Goal: Use online tool/utility

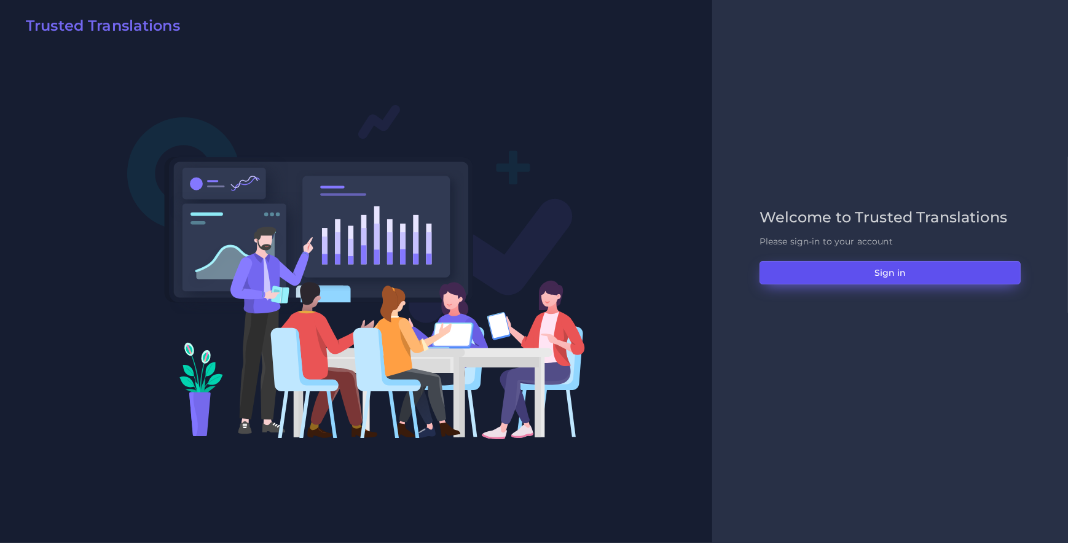
click at [817, 278] on button "Sign in" at bounding box center [889, 272] width 261 height 23
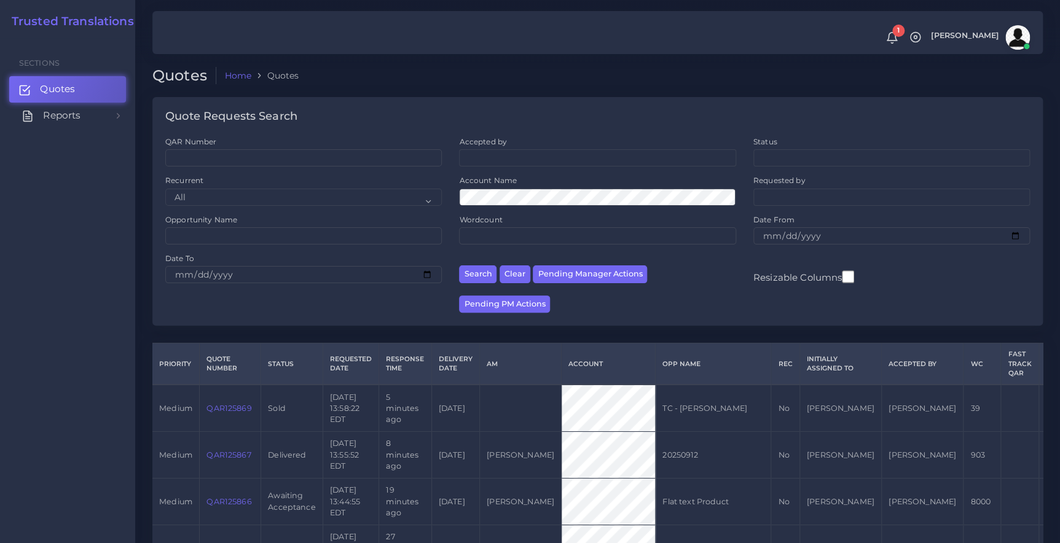
click at [70, 115] on span "Reports" at bounding box center [61, 116] width 37 height 14
click at [65, 224] on span "Effort Index" at bounding box center [71, 224] width 55 height 14
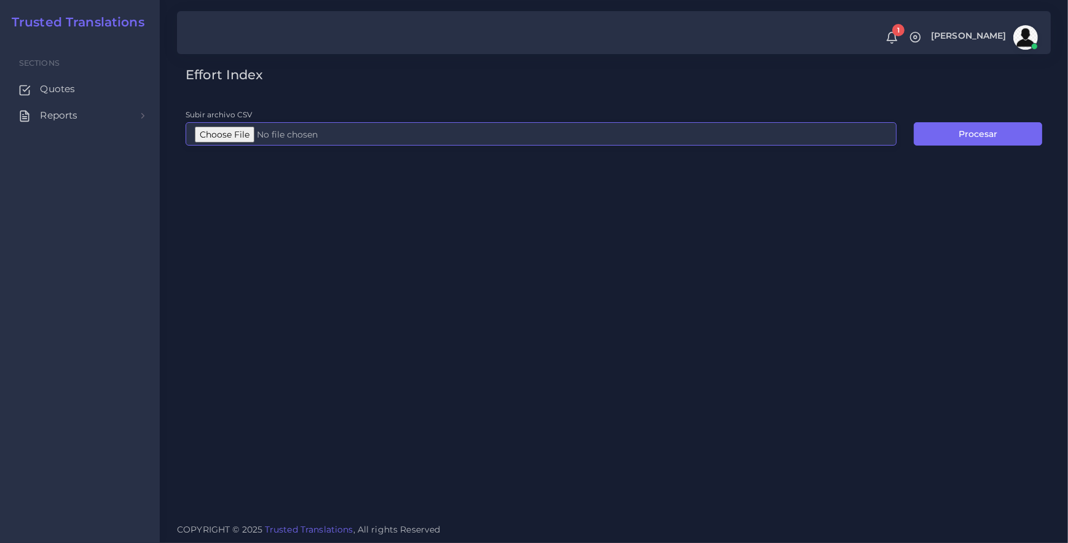
click at [217, 138] on input "Subir archivo CSV" at bounding box center [540, 133] width 711 height 23
type input "C:\fakepath\EI-all language-MCO.csv"
click at [992, 130] on button "Procesar" at bounding box center [977, 133] width 128 height 23
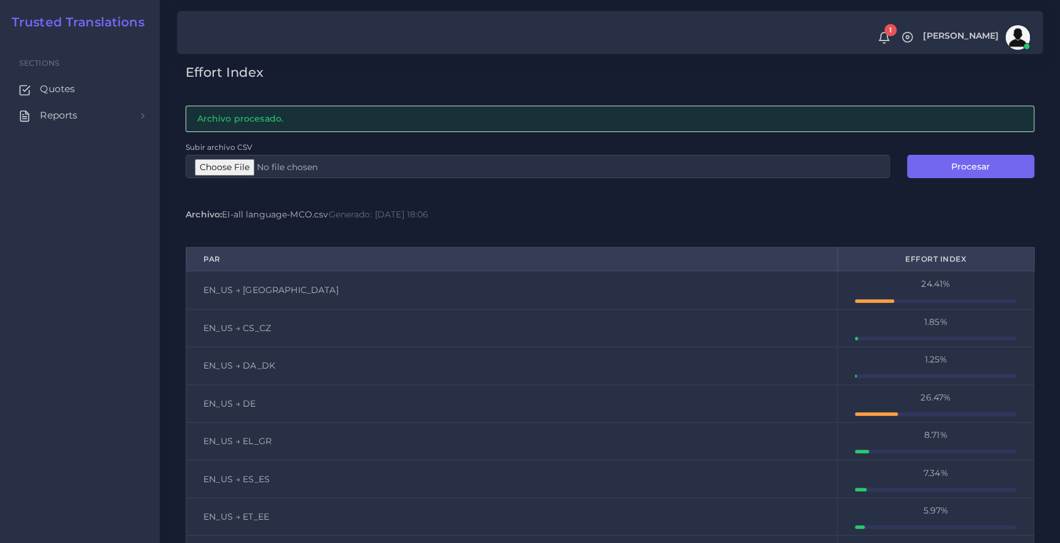
scroll to position [58, 0]
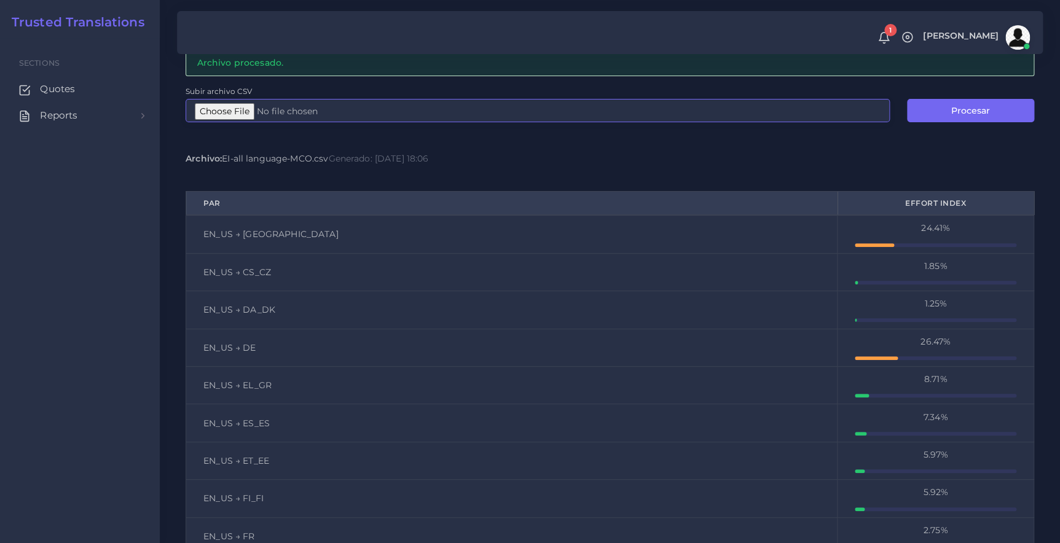
click at [227, 107] on input "Subir archivo CSV" at bounding box center [537, 110] width 704 height 23
type input "C:\fakepath\EI_EDT.csv"
click at [931, 114] on button "Procesar" at bounding box center [970, 110] width 127 height 23
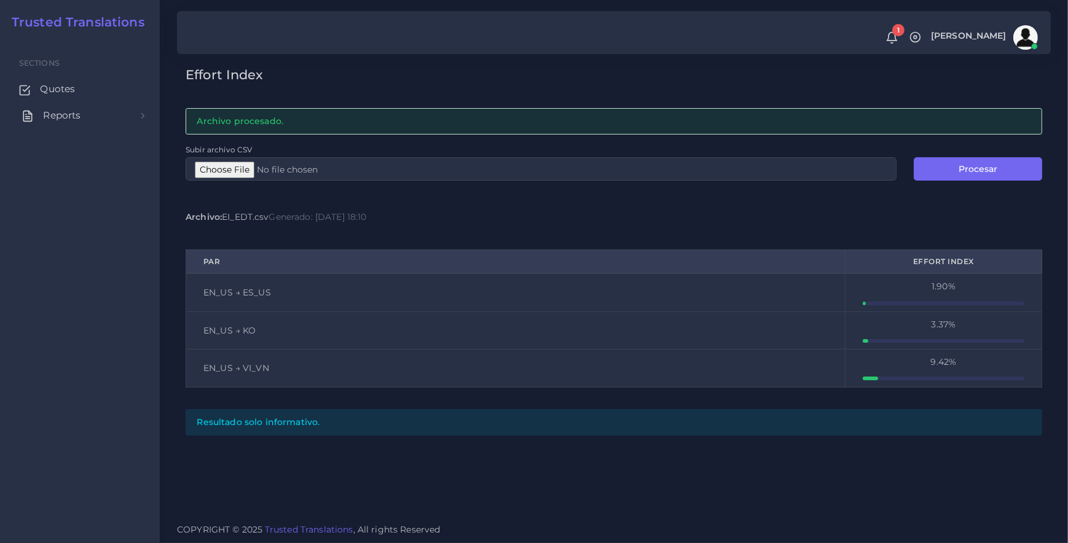
click at [64, 114] on span "Reports" at bounding box center [61, 116] width 37 height 14
